Goal: Information Seeking & Learning: Learn about a topic

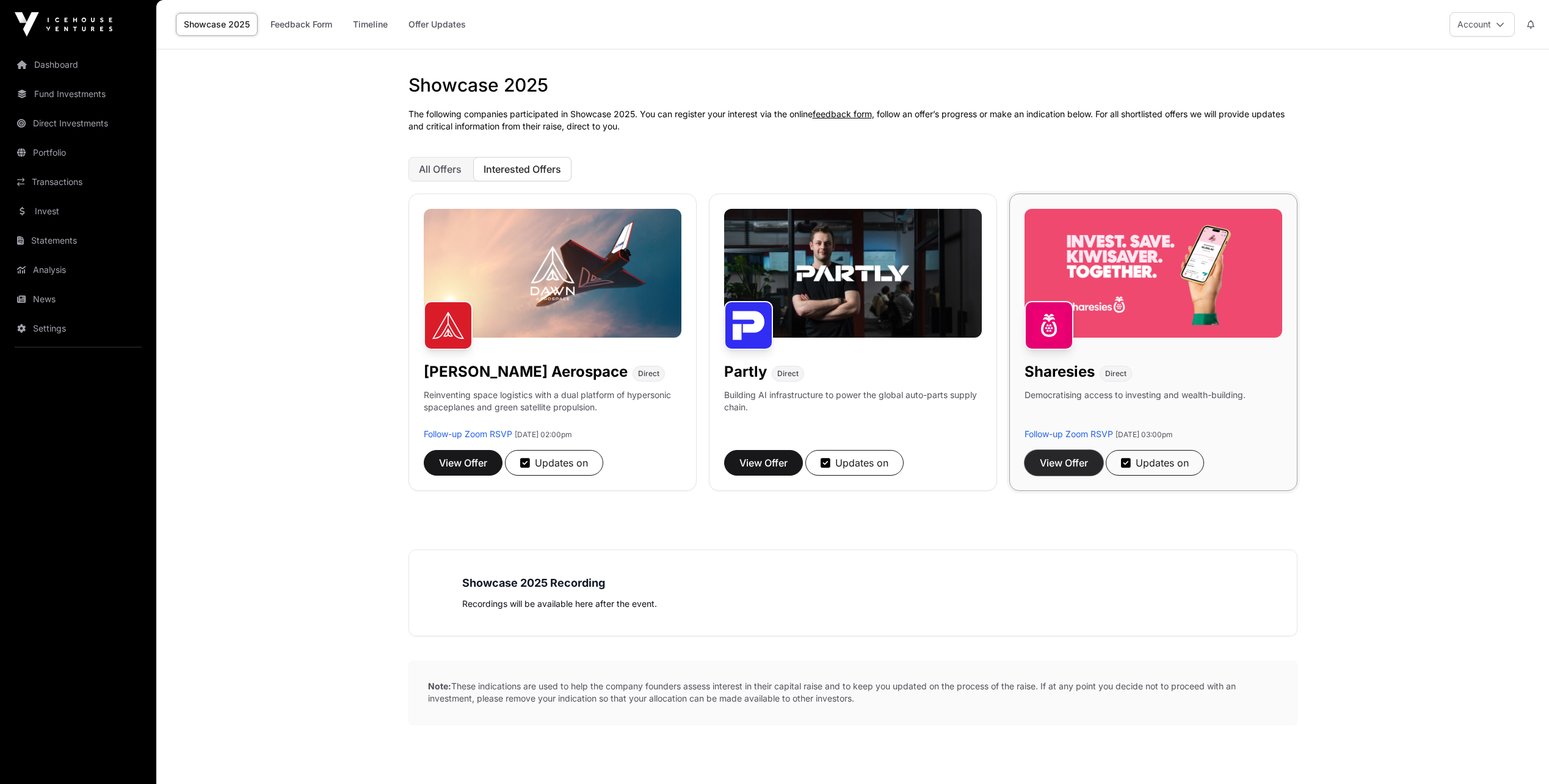
click at [1055, 465] on span "View Offer" at bounding box center [1064, 463] width 48 height 14
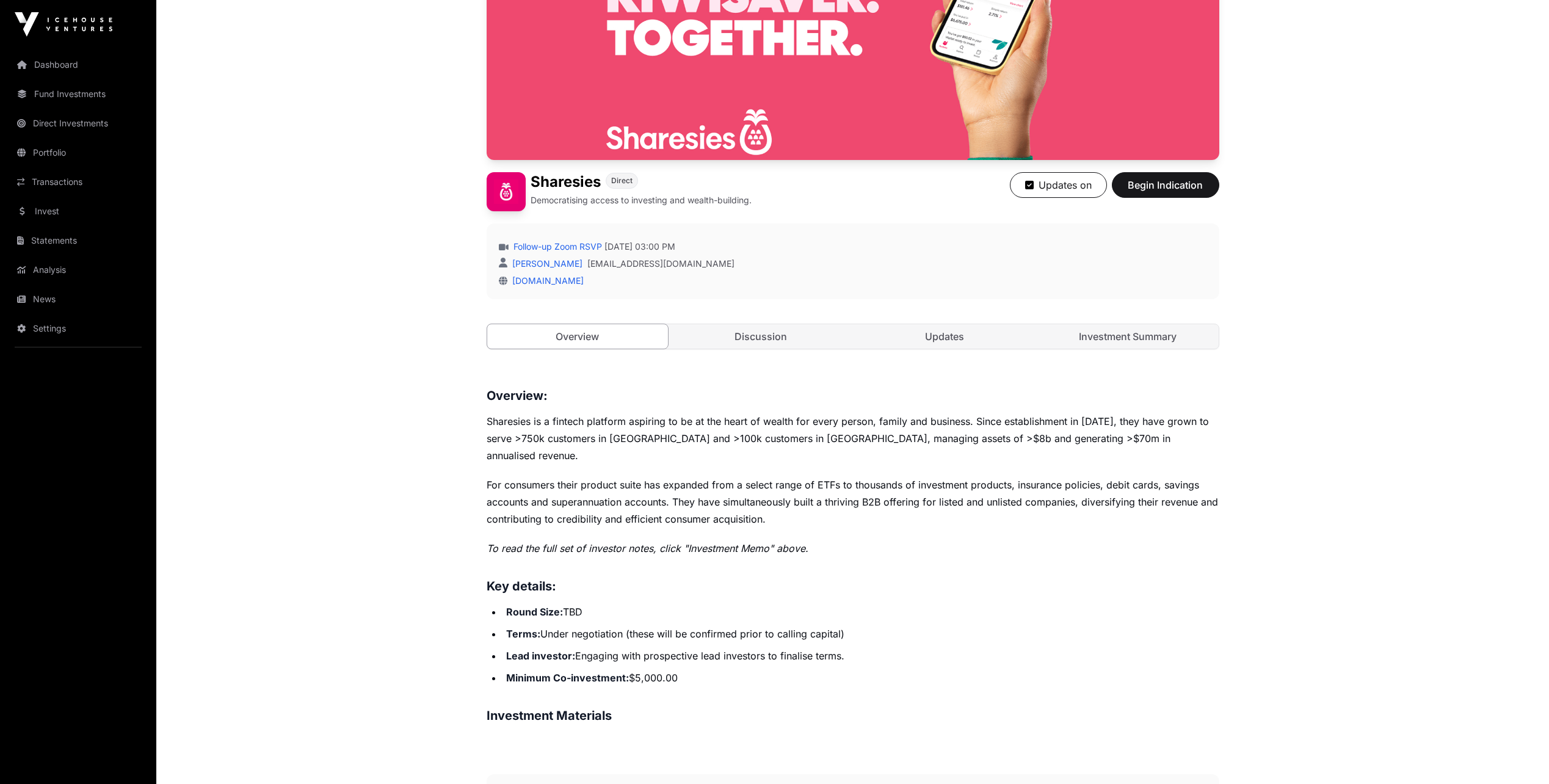
scroll to position [158, 0]
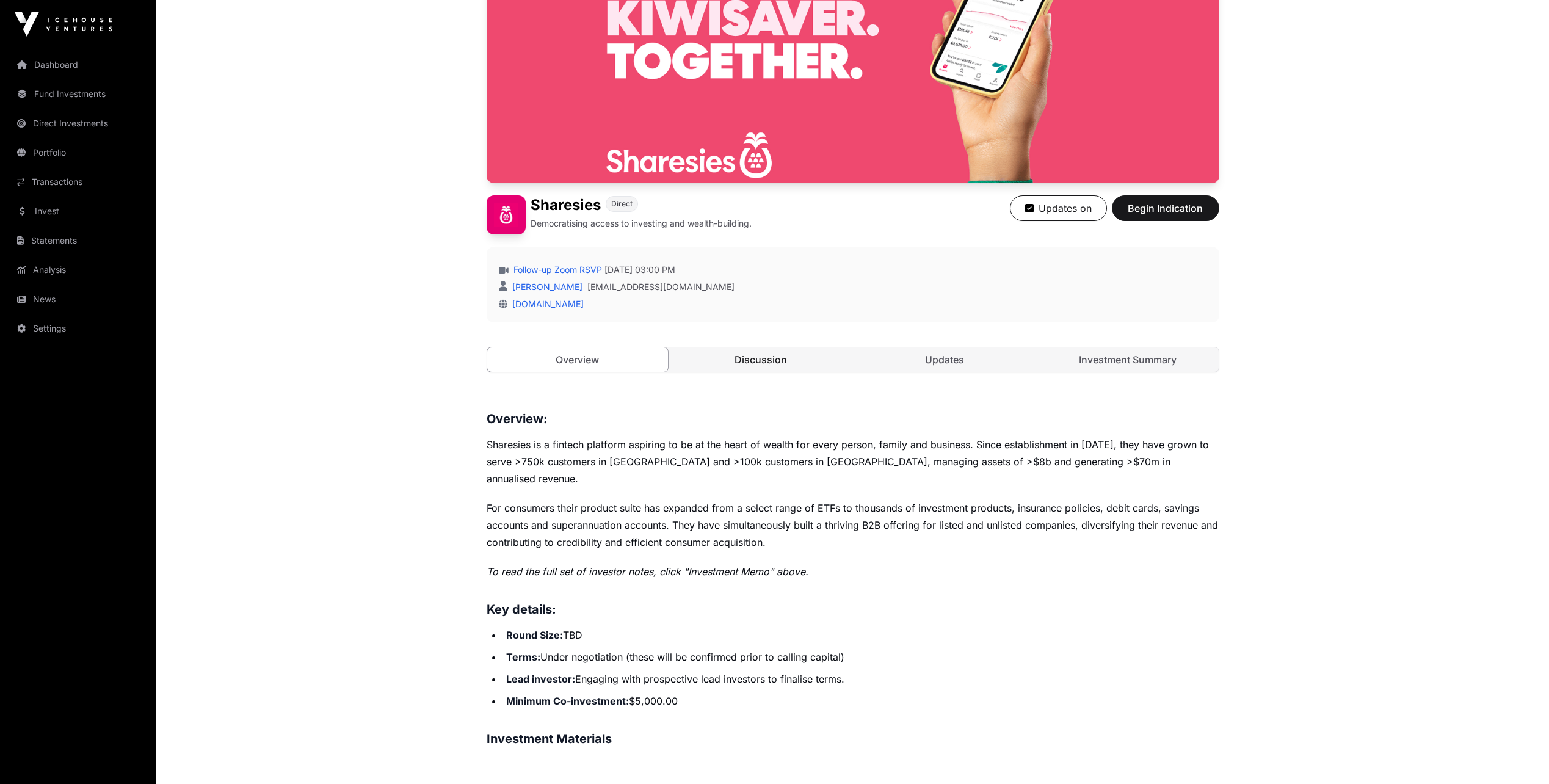
click at [770, 356] on link "Discussion" at bounding box center [761, 360] width 181 height 24
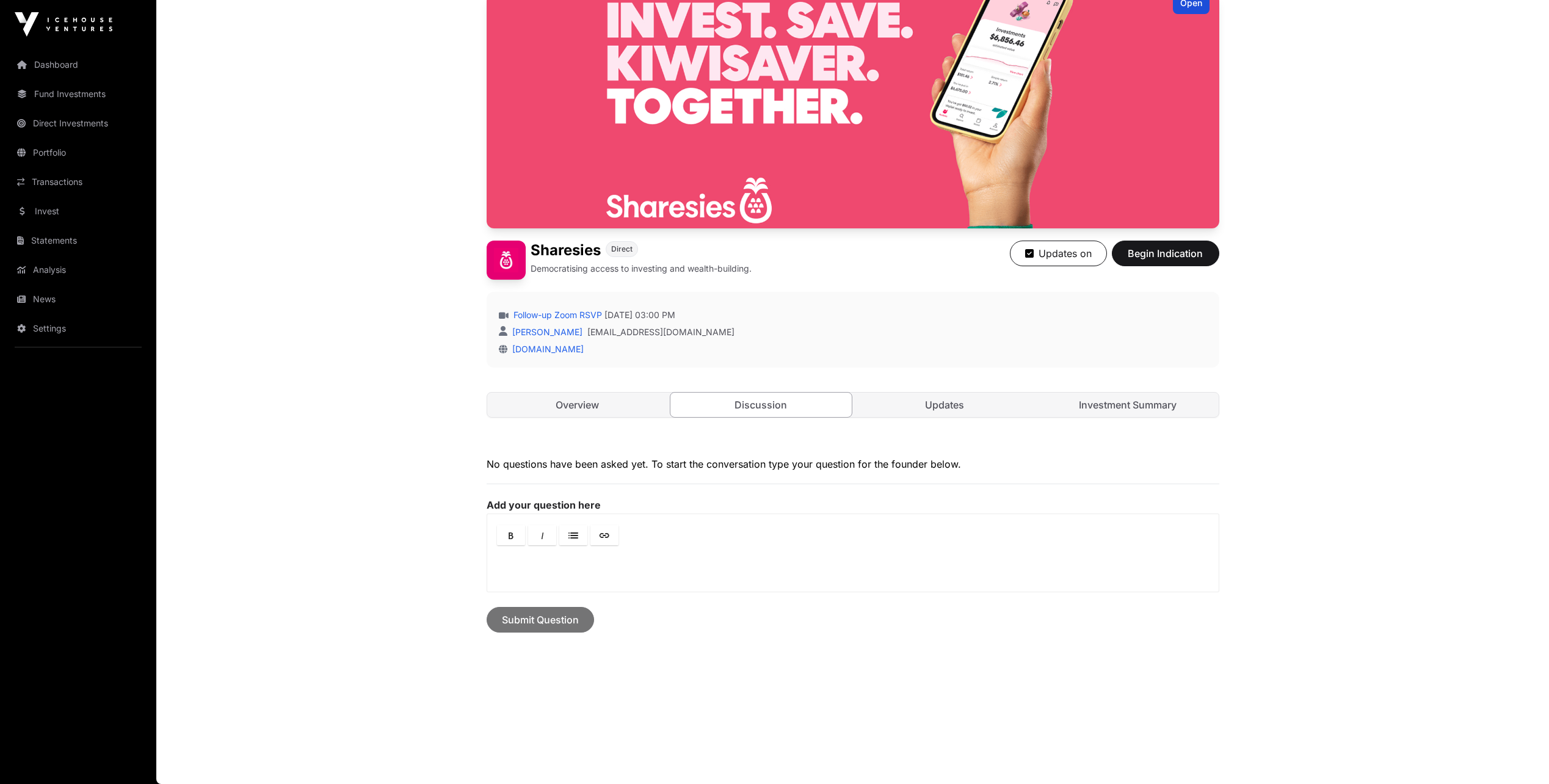
scroll to position [113, 0]
click at [945, 400] on link "Updates" at bounding box center [945, 404] width 181 height 24
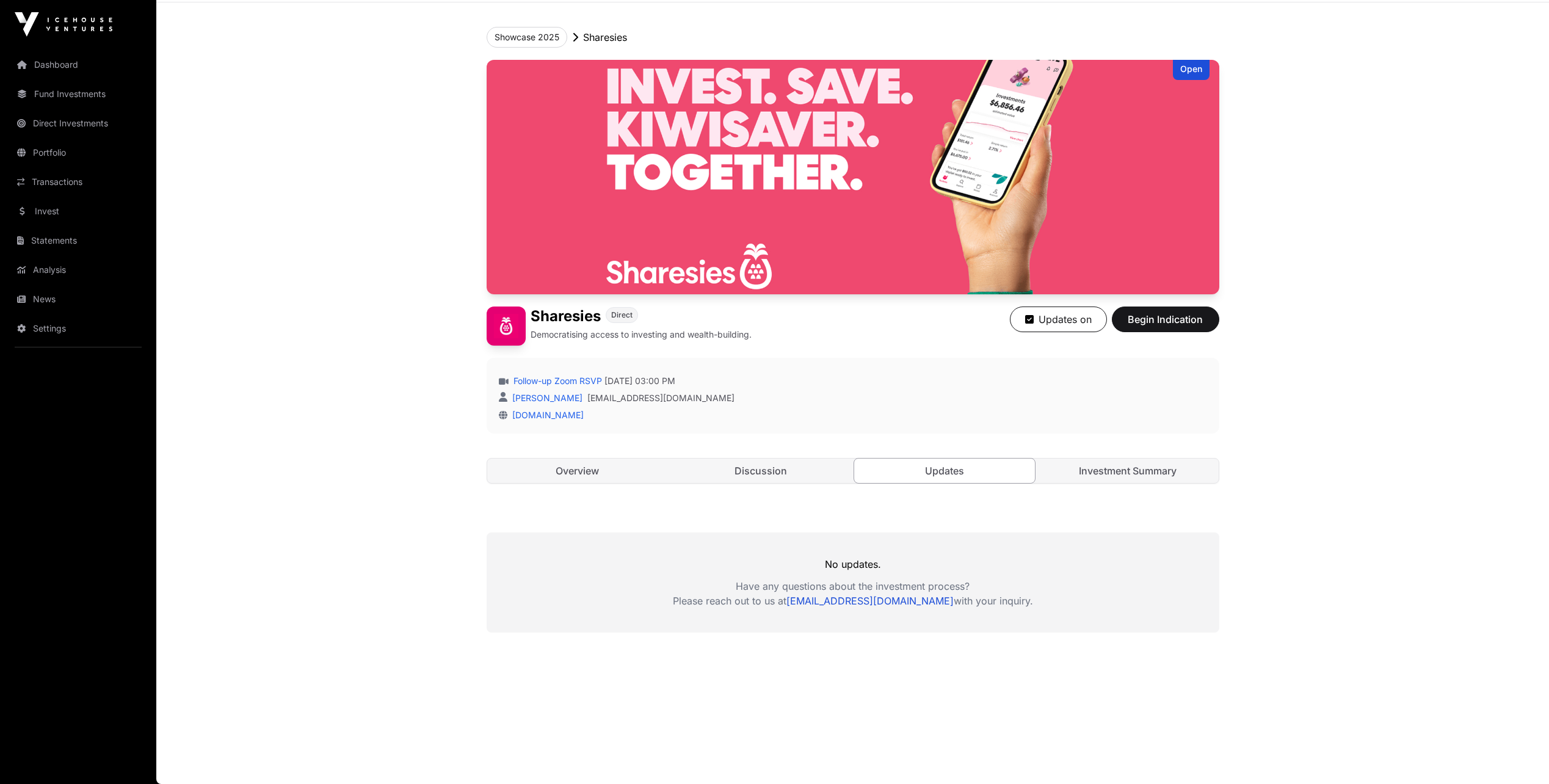
scroll to position [47, 0]
click at [1125, 468] on link "Investment Summary" at bounding box center [1128, 470] width 181 height 24
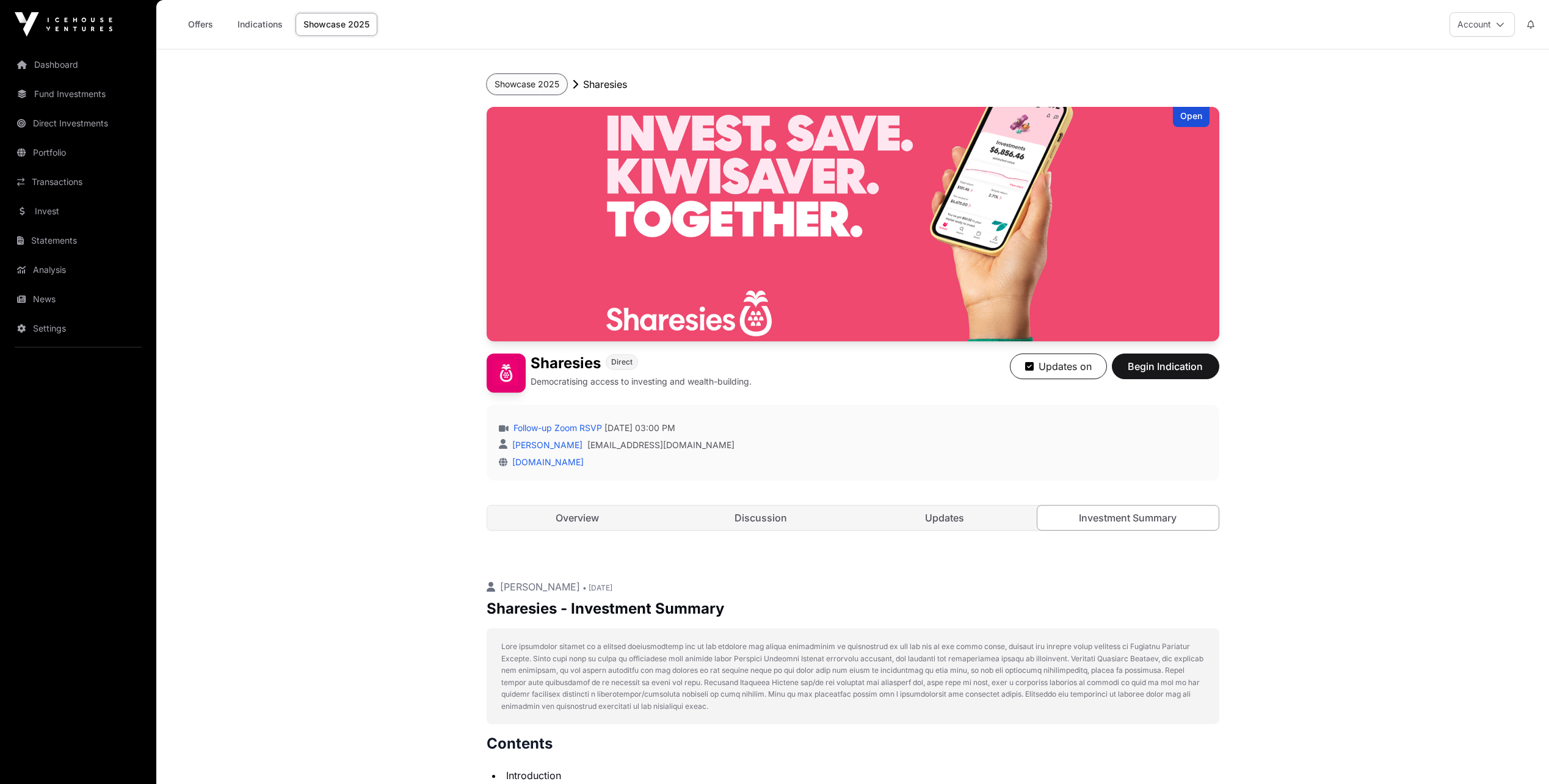
click at [536, 84] on button "Showcase 2025" at bounding box center [526, 84] width 80 height 21
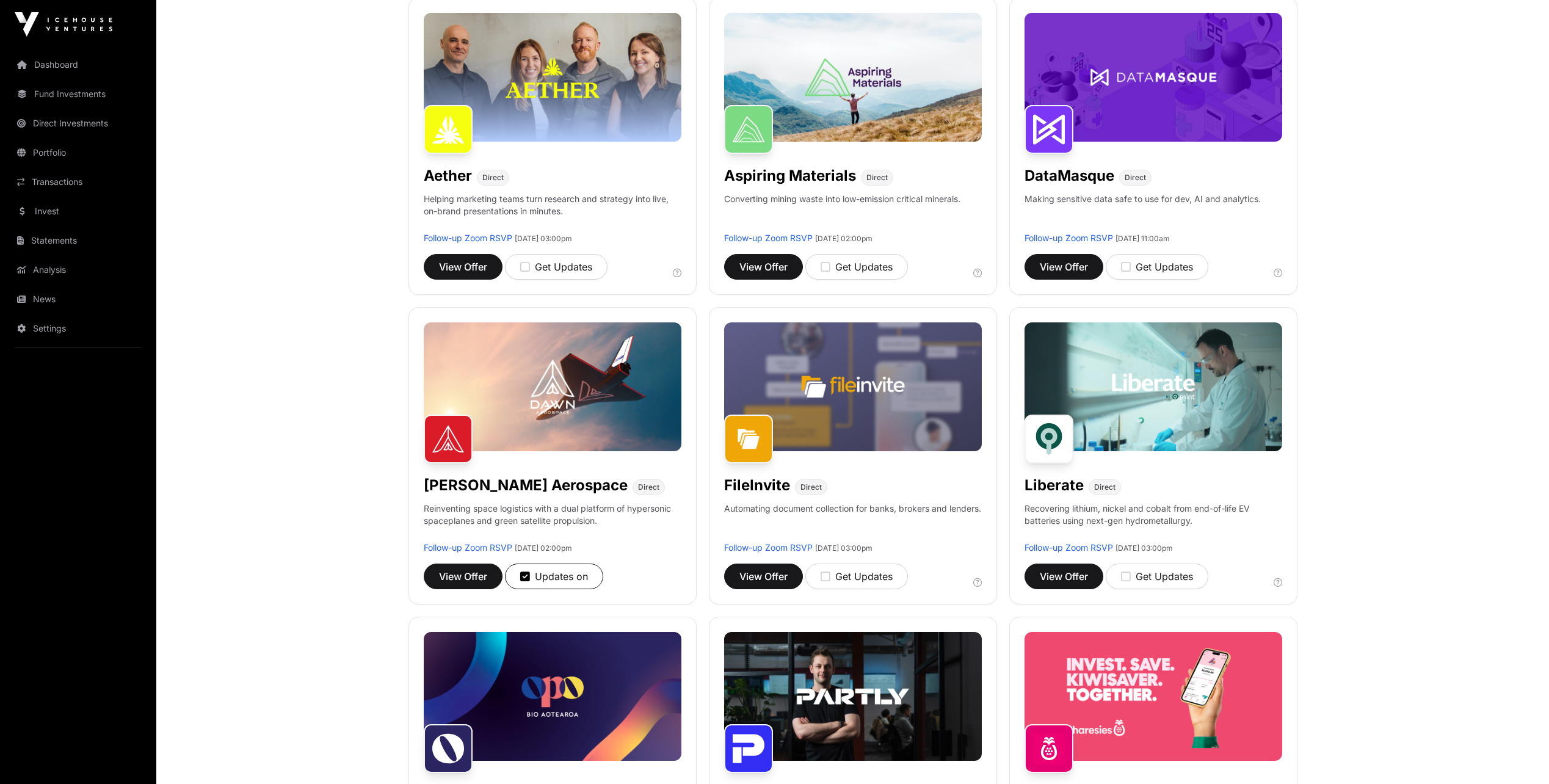
scroll to position [244, 0]
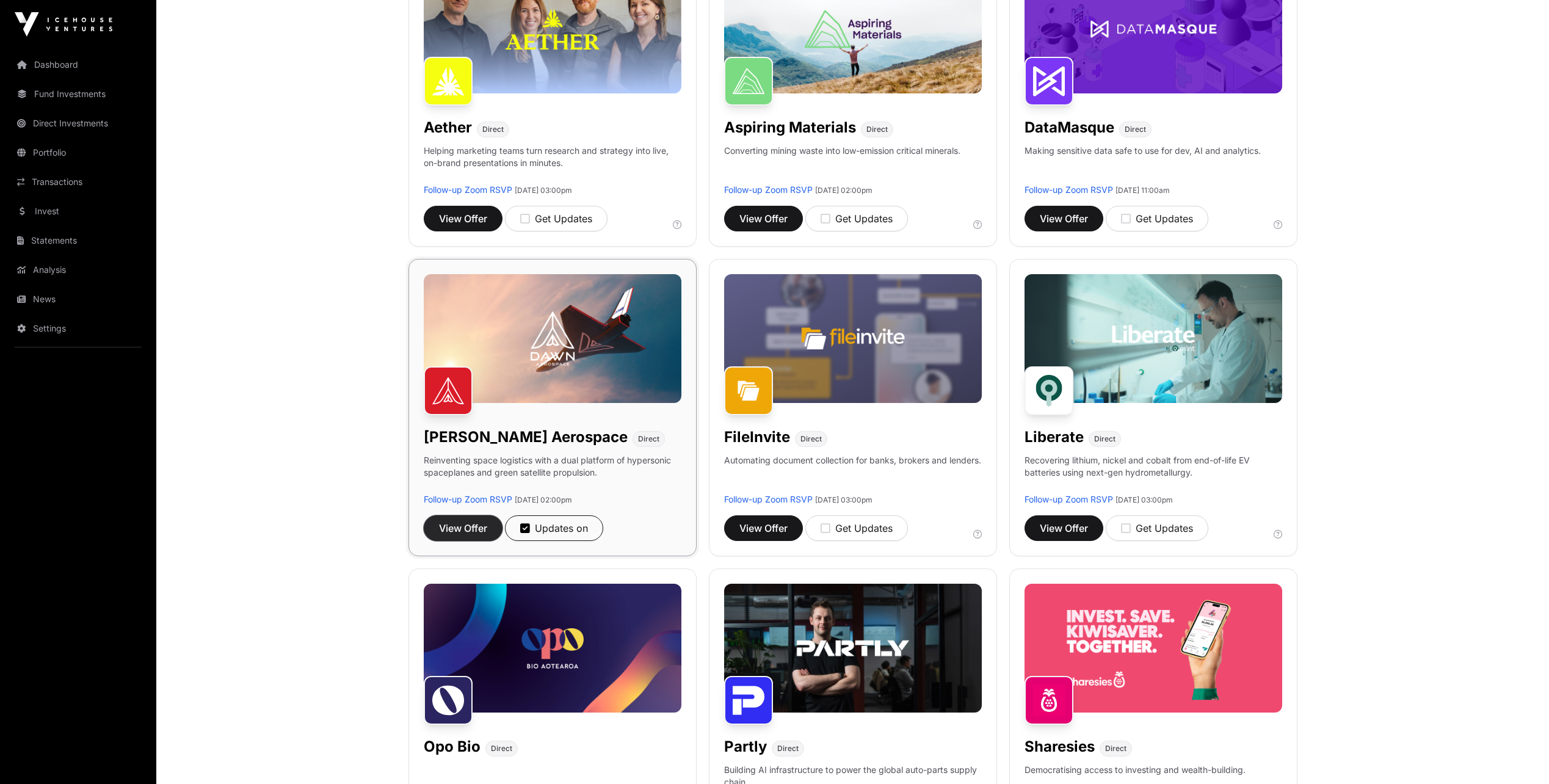
click at [459, 532] on span "View Offer" at bounding box center [463, 528] width 48 height 14
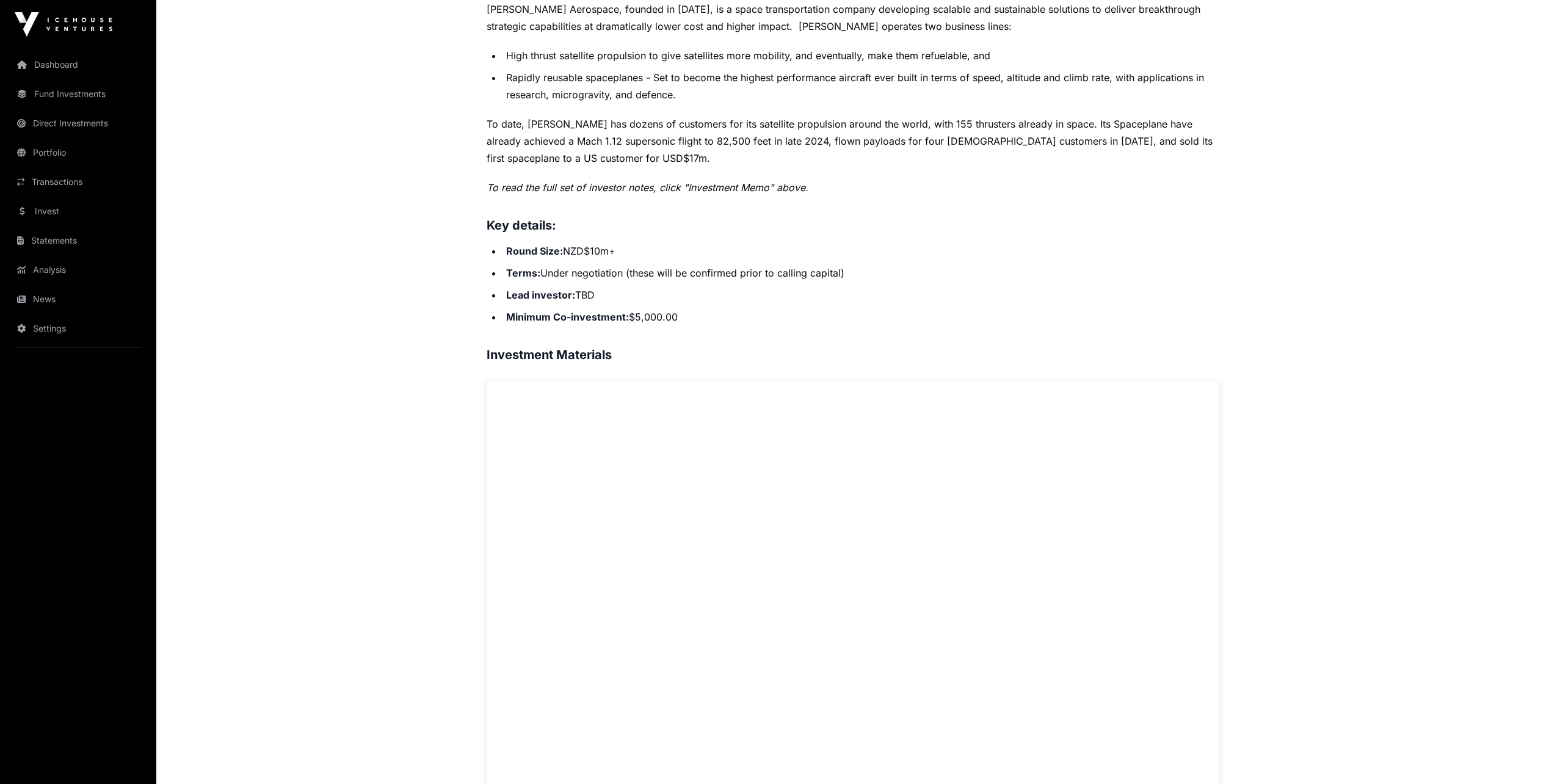
scroll to position [288, 0]
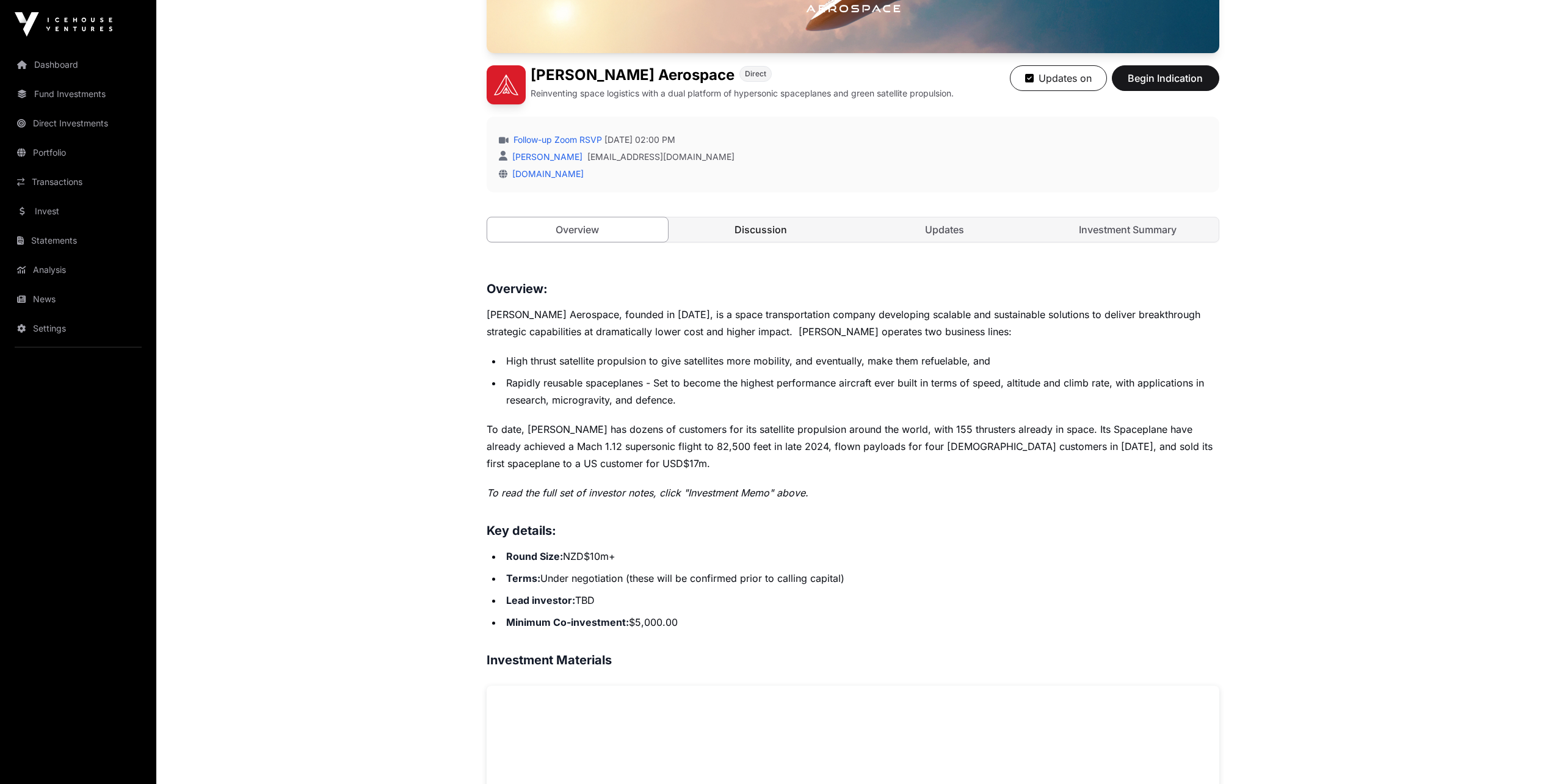
click at [754, 230] on link "Discussion" at bounding box center [761, 230] width 181 height 24
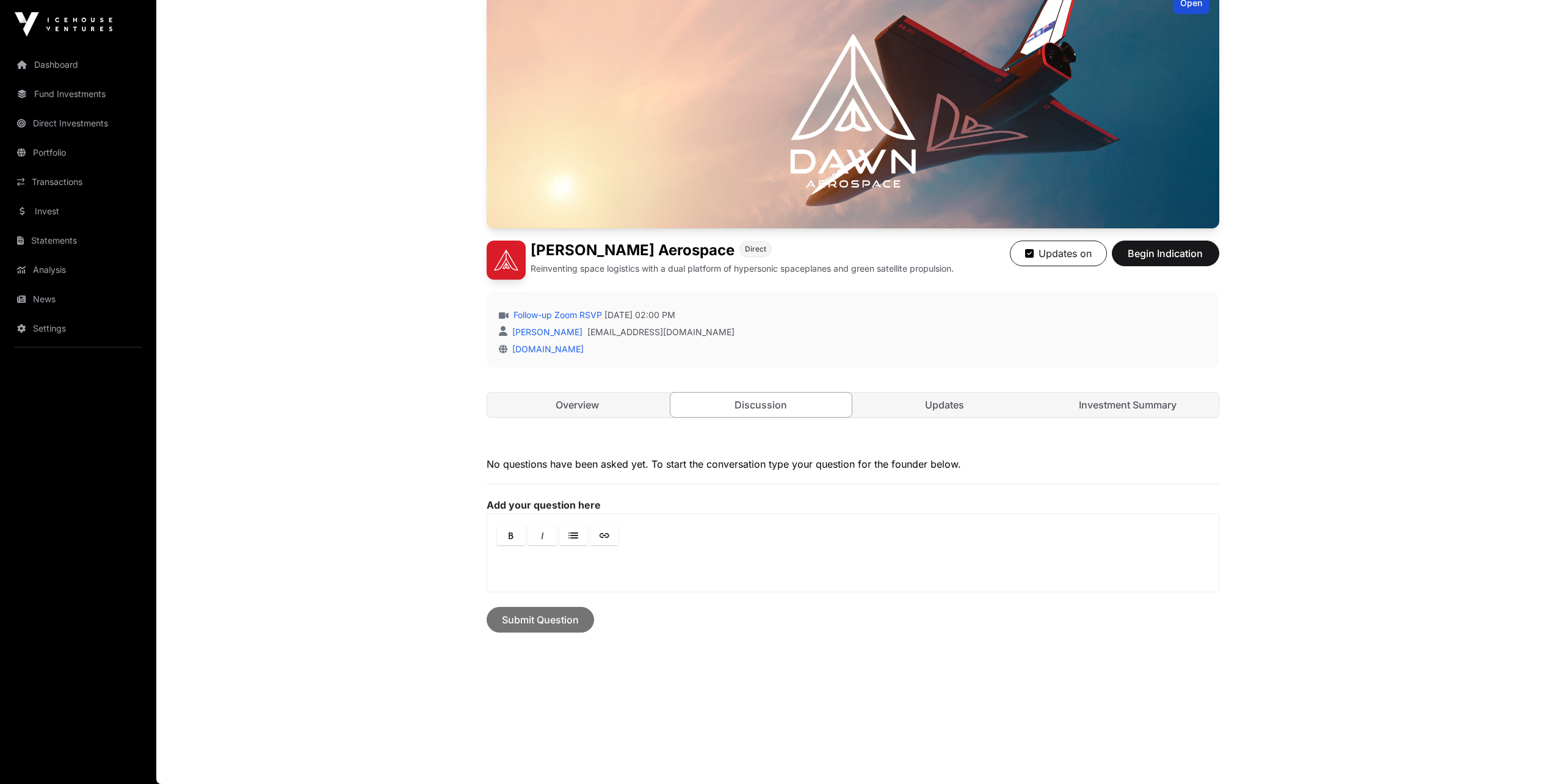
scroll to position [113, 0]
click at [960, 405] on link "Updates" at bounding box center [945, 404] width 181 height 24
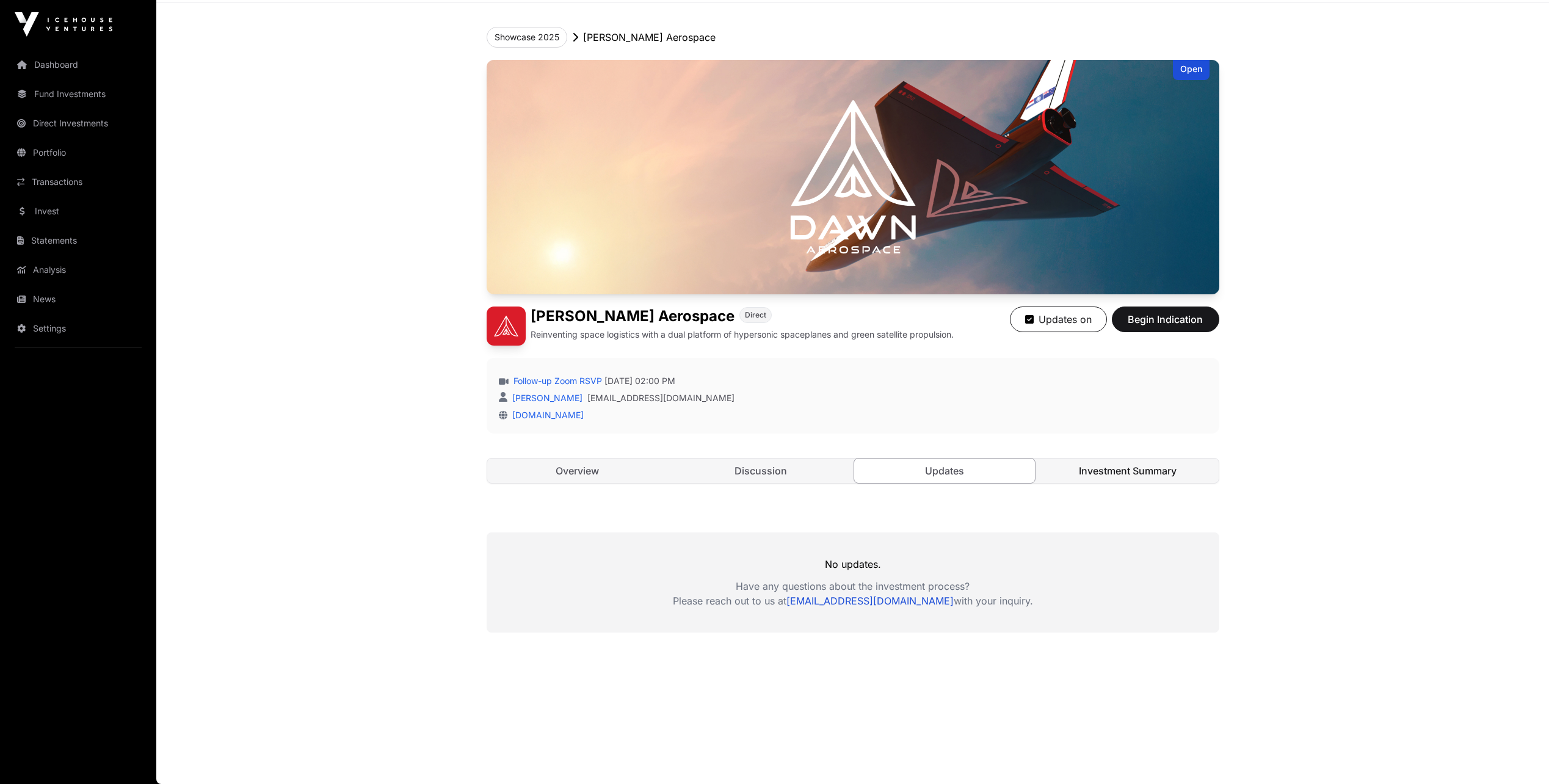
click at [1132, 472] on link "Investment Summary" at bounding box center [1128, 470] width 181 height 24
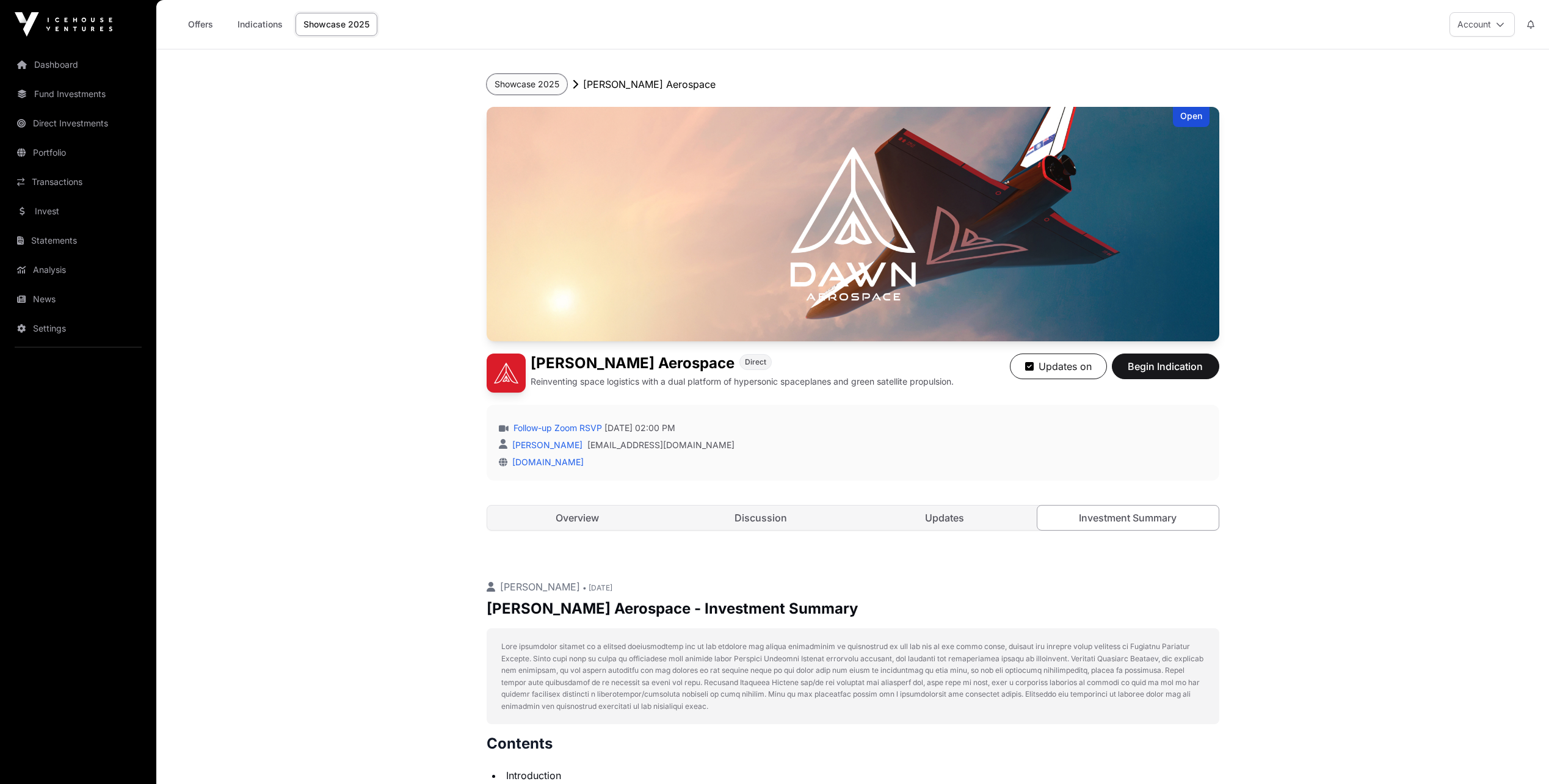
click at [522, 80] on button "Showcase 2025" at bounding box center [526, 84] width 80 height 21
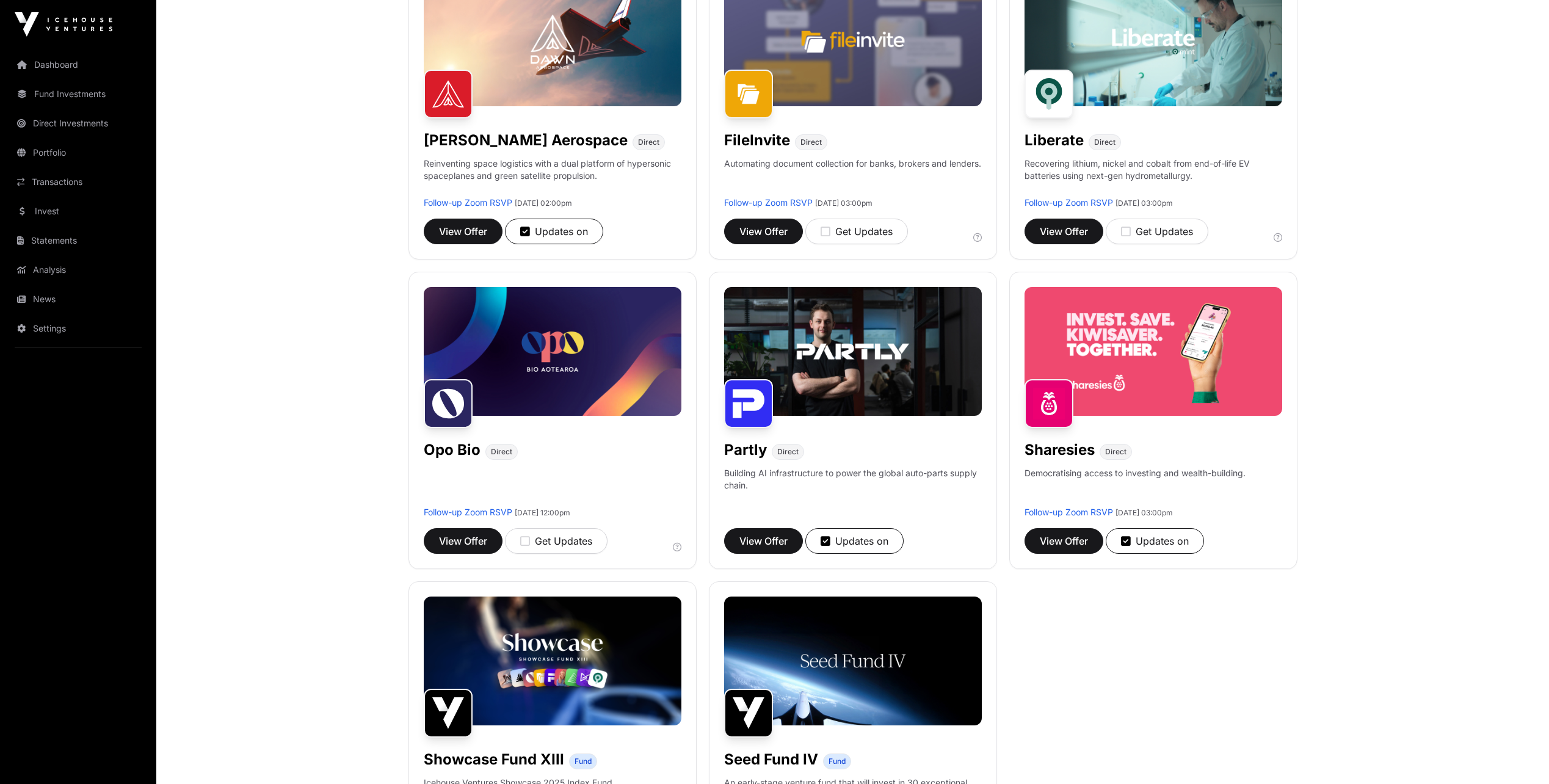
scroll to position [611, 0]
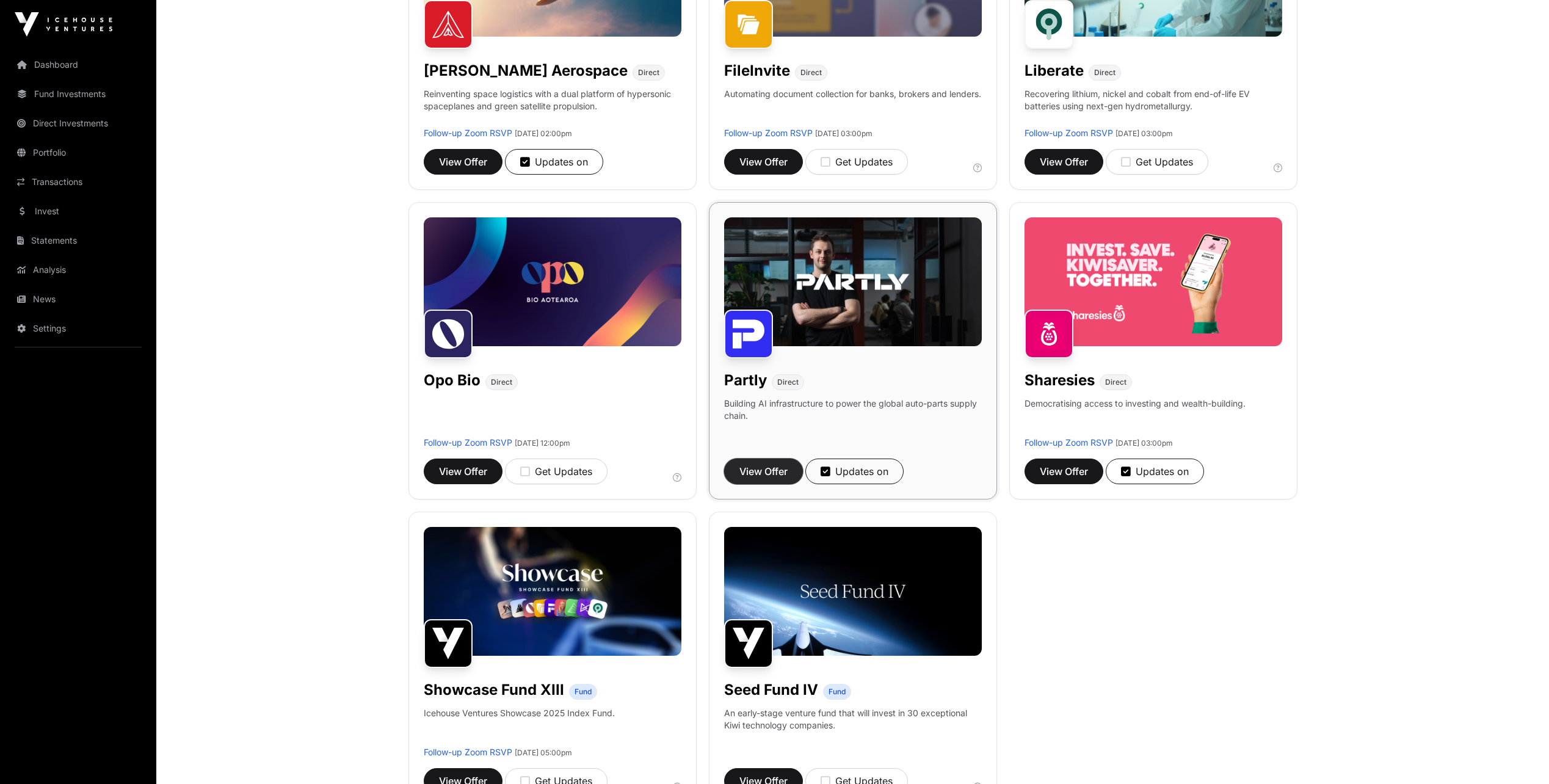
click at [762, 469] on span "View Offer" at bounding box center [763, 471] width 48 height 14
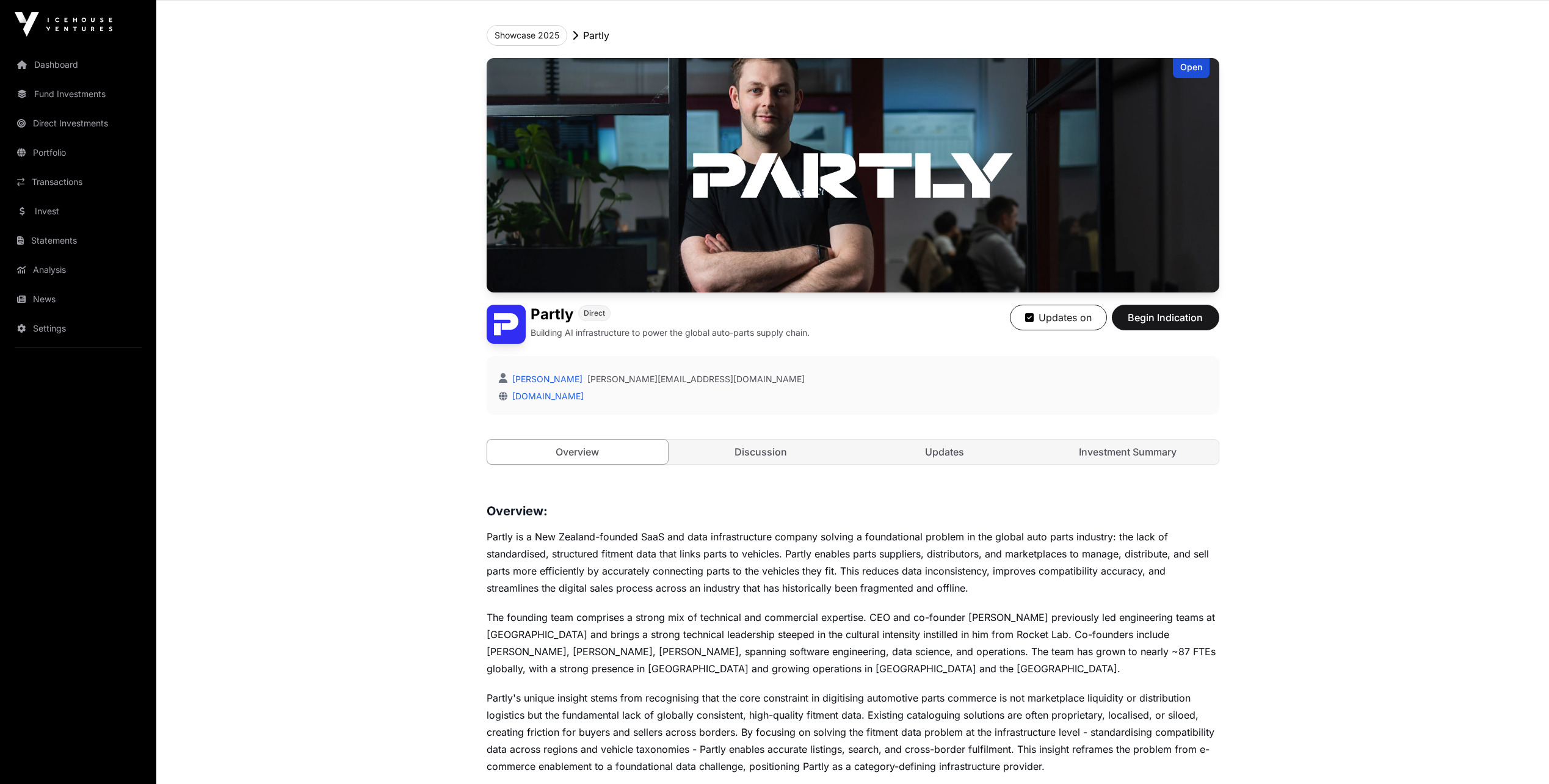
scroll to position [305, 0]
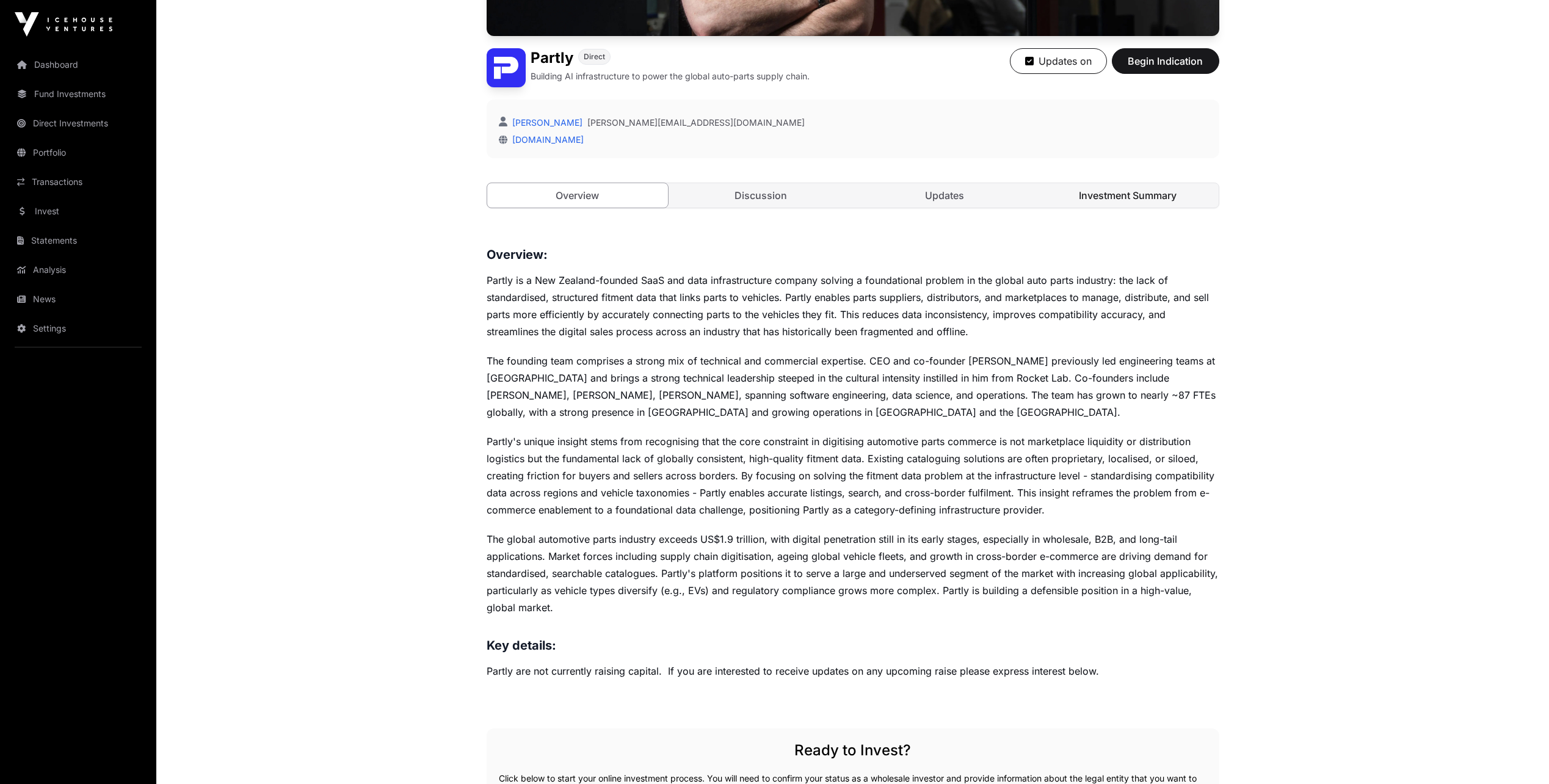
click at [1150, 197] on link "Investment Summary" at bounding box center [1128, 195] width 181 height 24
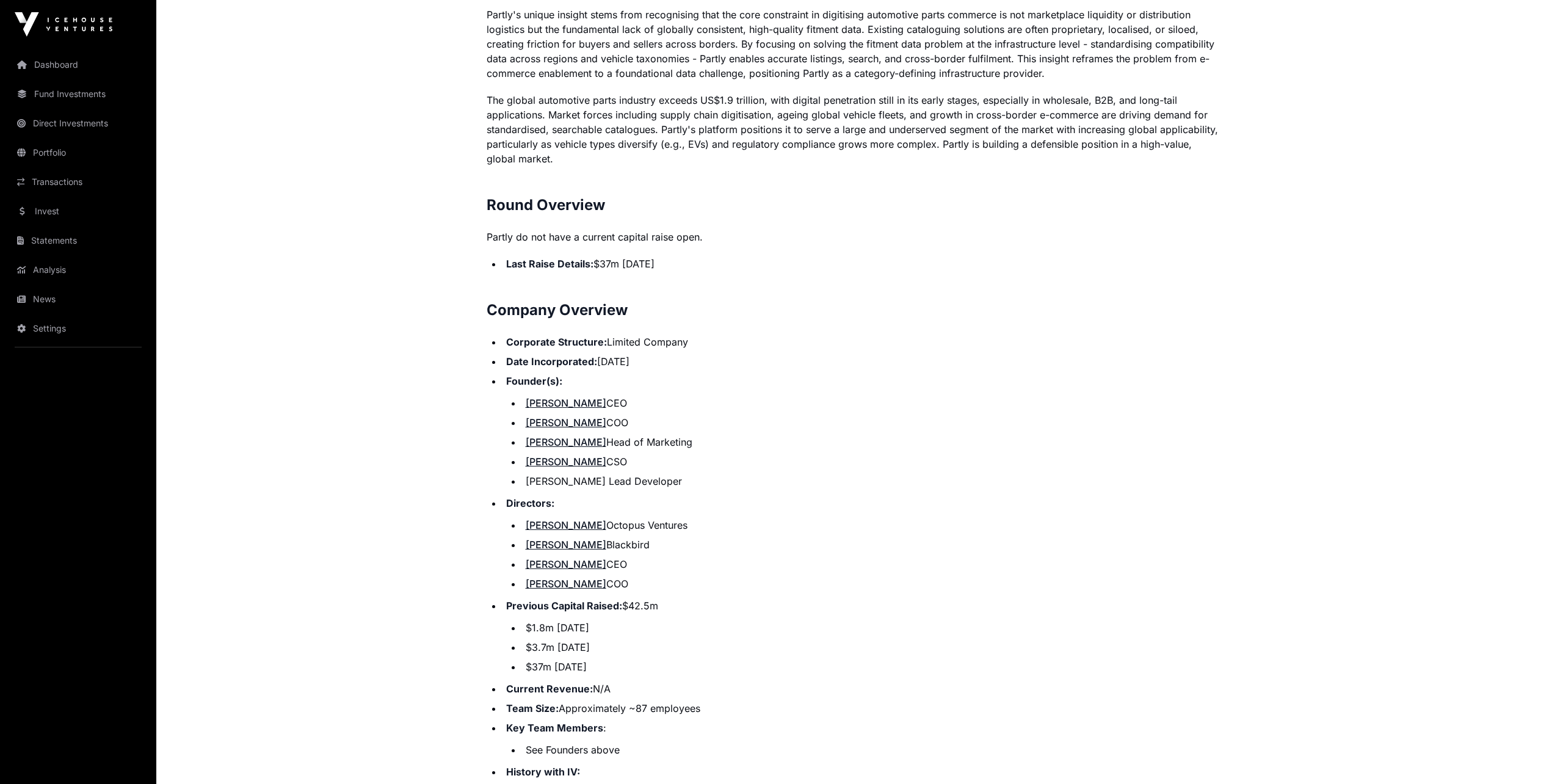
scroll to position [733, 0]
